Goal: Obtain resource: Download file/media

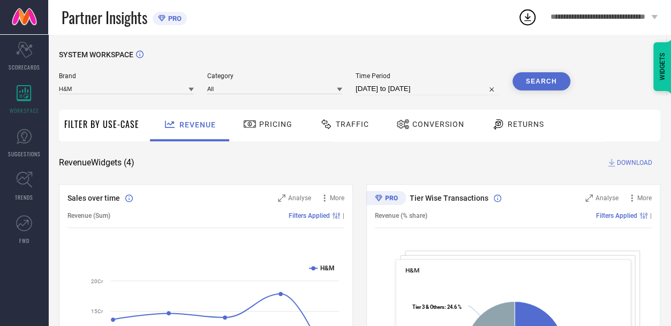
click at [379, 87] on input "[DATE] to [DATE]" at bounding box center [426, 88] width 143 height 13
select select "7"
select select "2025"
select select "8"
select select "2025"
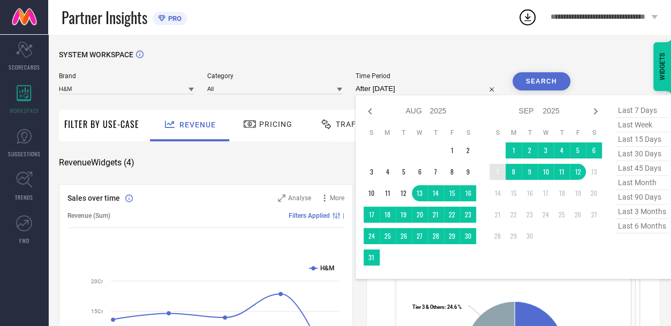
click at [496, 171] on td "7" at bounding box center [497, 172] width 16 height 16
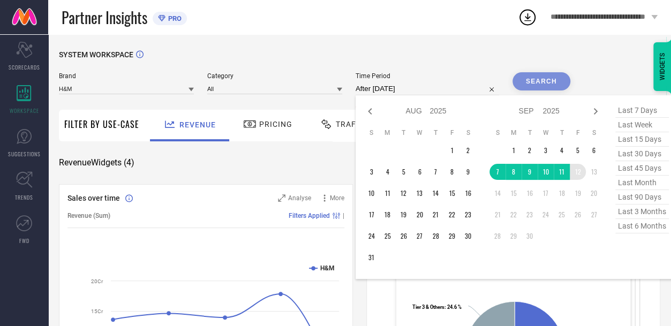
type input "[DATE] to [DATE]"
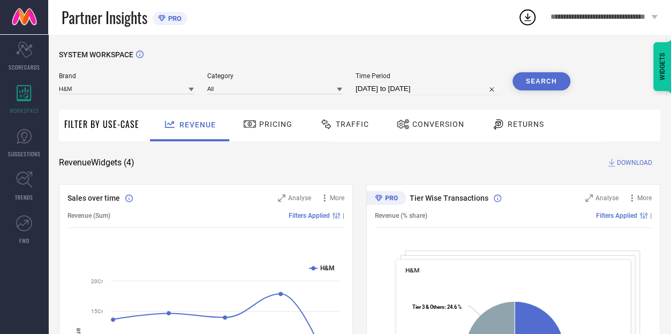
click at [557, 78] on button "Search" at bounding box center [541, 81] width 58 height 18
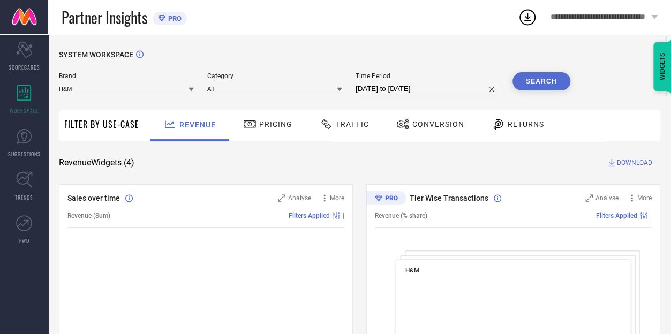
click at [348, 121] on span "Traffic" at bounding box center [352, 124] width 33 height 9
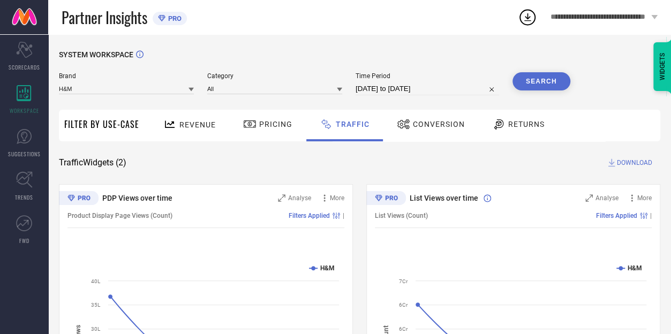
click at [546, 80] on button "Search" at bounding box center [541, 81] width 58 height 18
click at [626, 163] on span "DOWNLOAD" at bounding box center [634, 162] width 35 height 11
click at [406, 87] on input "[DATE] to [DATE]" at bounding box center [426, 88] width 143 height 13
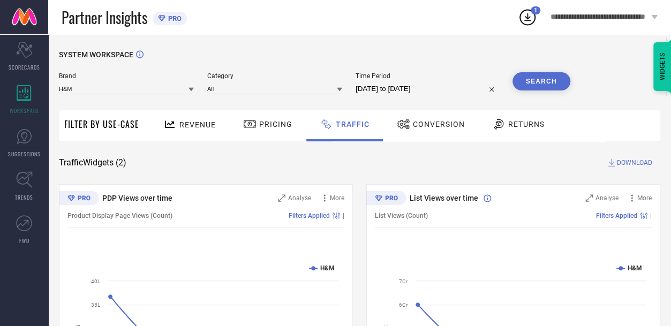
select select "8"
select select "2025"
select select "9"
select select "2025"
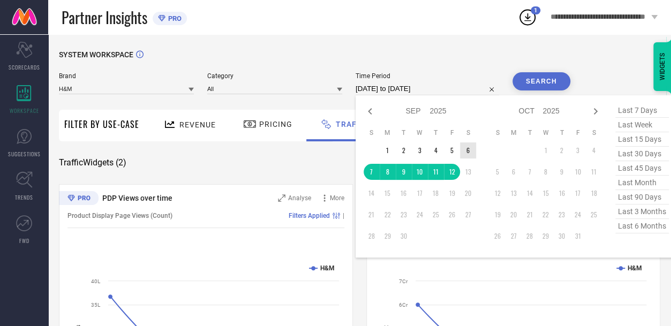
click at [429, 107] on select "2015 2016 2017 2018 2019 2020 2021 2022 2023 2024 2025 2026 2027 2028 2029 2030…" at bounding box center [437, 111] width 17 height 16
select select "8"
select select "2024"
select select "9"
select select "2024"
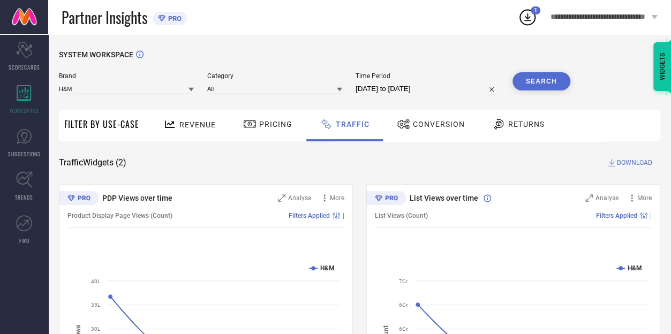
click at [484, 40] on div "SYSTEM WORKSPACE Brand H&M Category All Time Period [DATE] to [DATE] Search Fil…" at bounding box center [359, 251] width 623 height 434
